Goal: Information Seeking & Learning: Learn about a topic

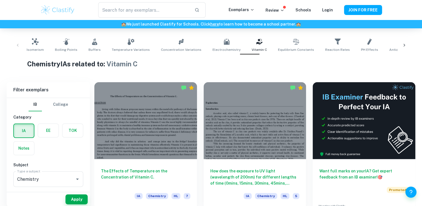
scroll to position [109, 0]
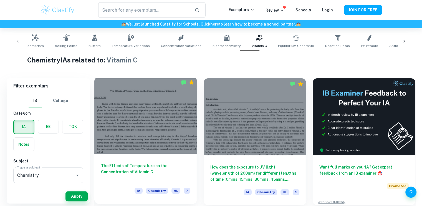
click at [190, 171] on div "The Effects of Temperature on the Concentration of Vitamin C. IA Chemistry HL 7" at bounding box center [145, 179] width 103 height 50
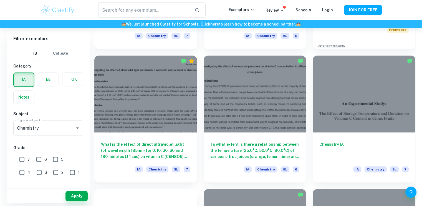
scroll to position [265, 0]
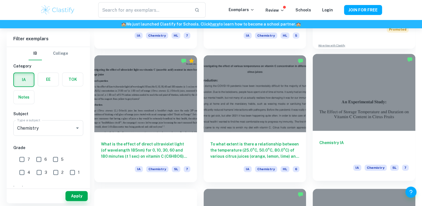
click at [314, 132] on div "Chemistry IA IA Chemistry SL 7" at bounding box center [364, 156] width 103 height 50
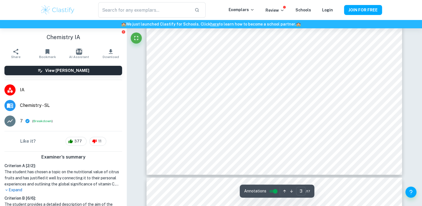
scroll to position [1032, 0]
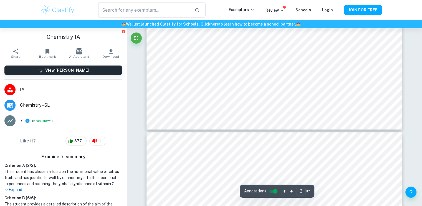
type input "4"
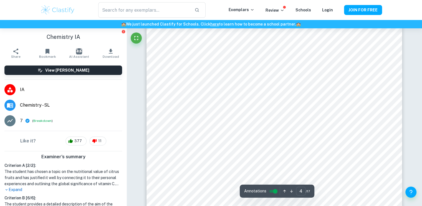
scroll to position [1266, 0]
